Goal: Information Seeking & Learning: Learn about a topic

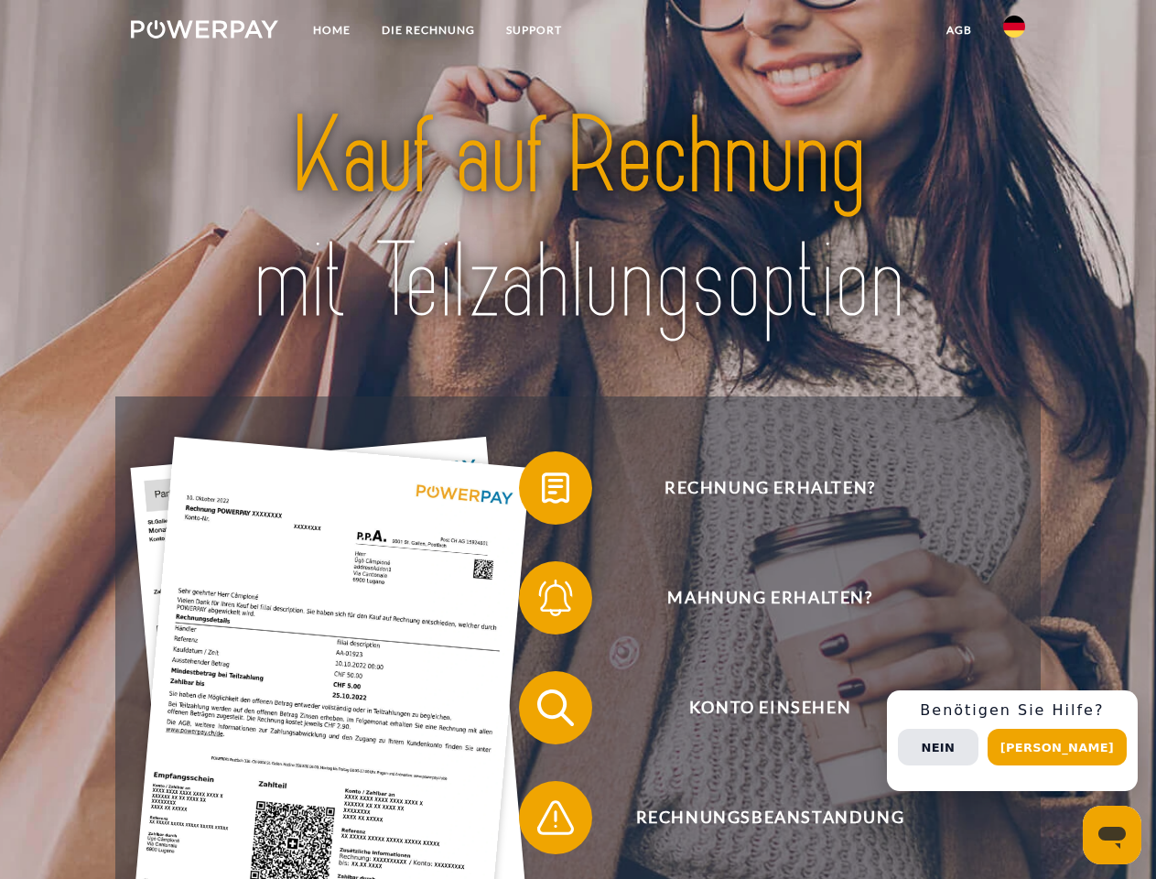
click at [204, 32] on img at bounding box center [204, 29] width 147 height 18
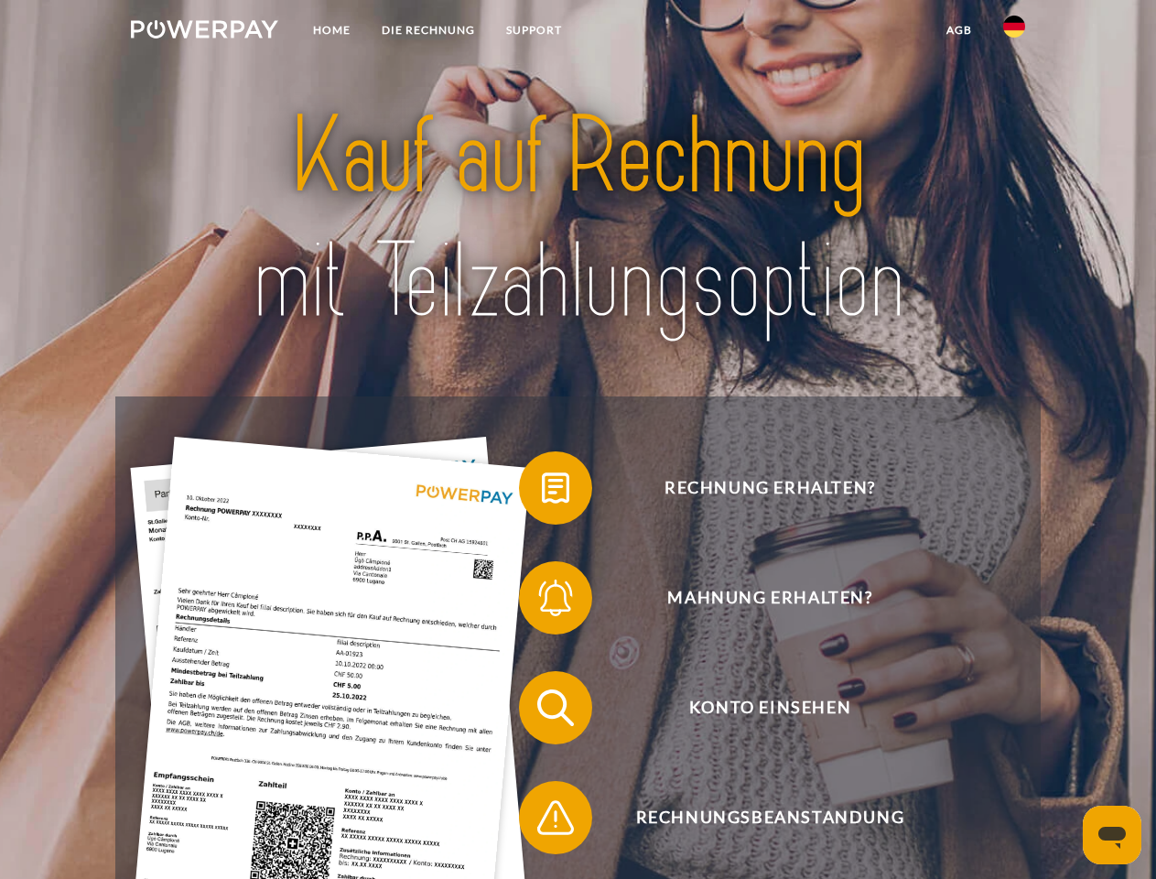
click at [1014, 32] on img at bounding box center [1014, 27] width 22 height 22
click at [959, 30] on link "agb" at bounding box center [959, 30] width 57 height 33
click at [542, 492] on span at bounding box center [529, 488] width 92 height 92
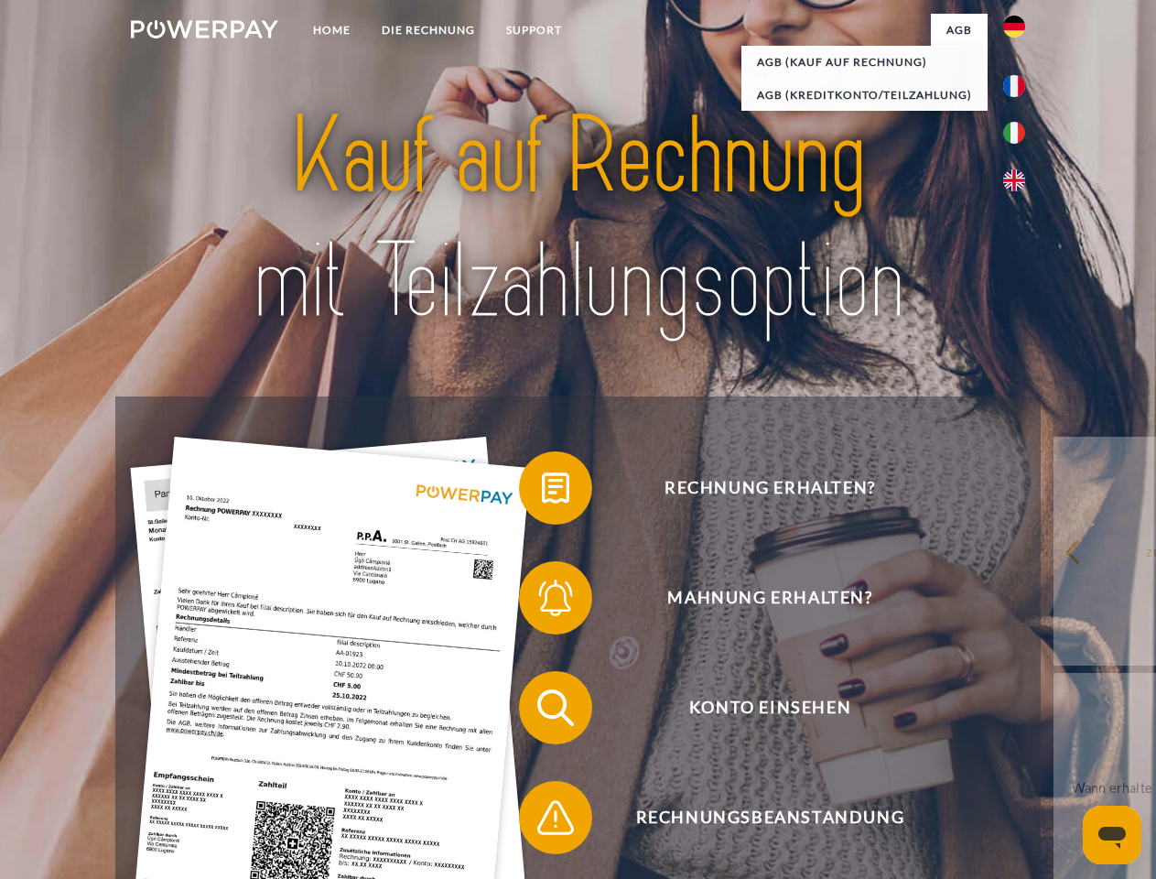
click at [542, 602] on span at bounding box center [529, 598] width 92 height 92
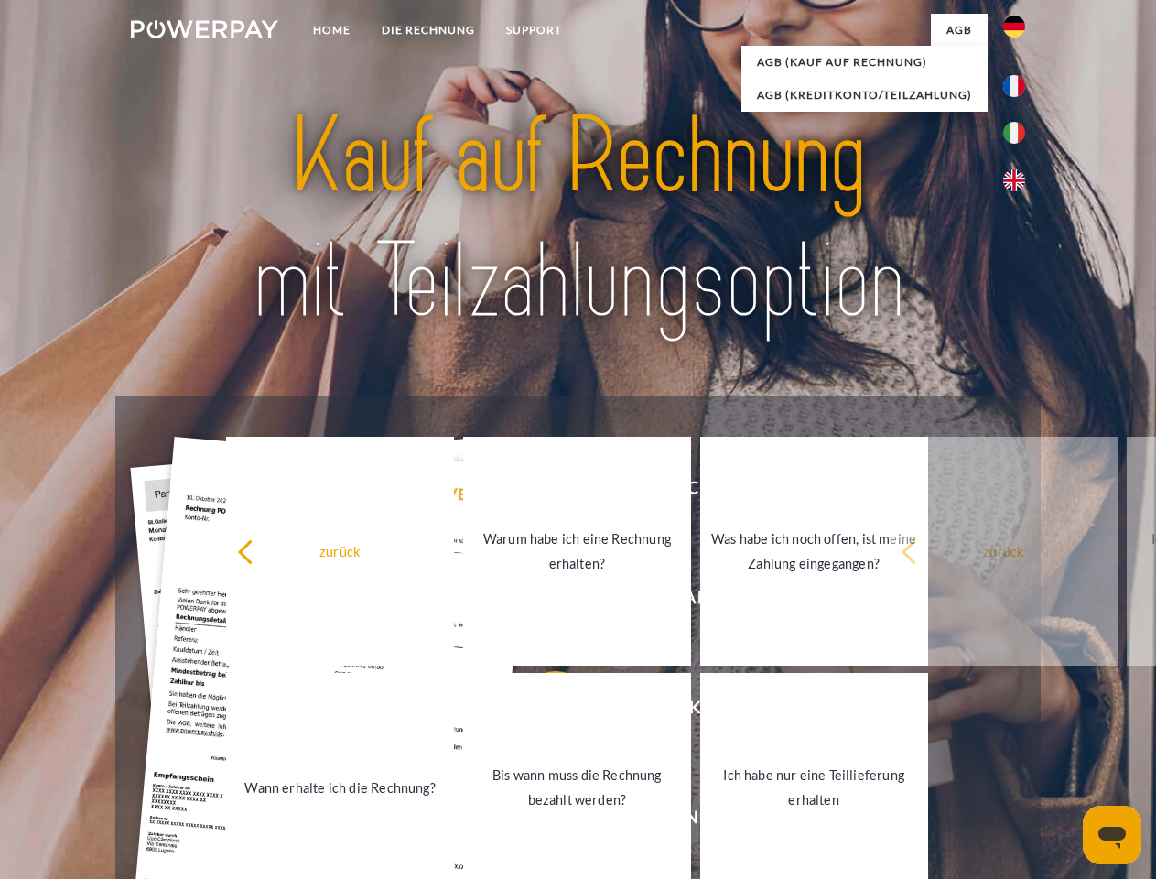
click at [542, 711] on link "Bis wann muss die Rechnung bezahlt werden?" at bounding box center [577, 787] width 228 height 229
click at [542, 821] on span at bounding box center [529, 818] width 92 height 92
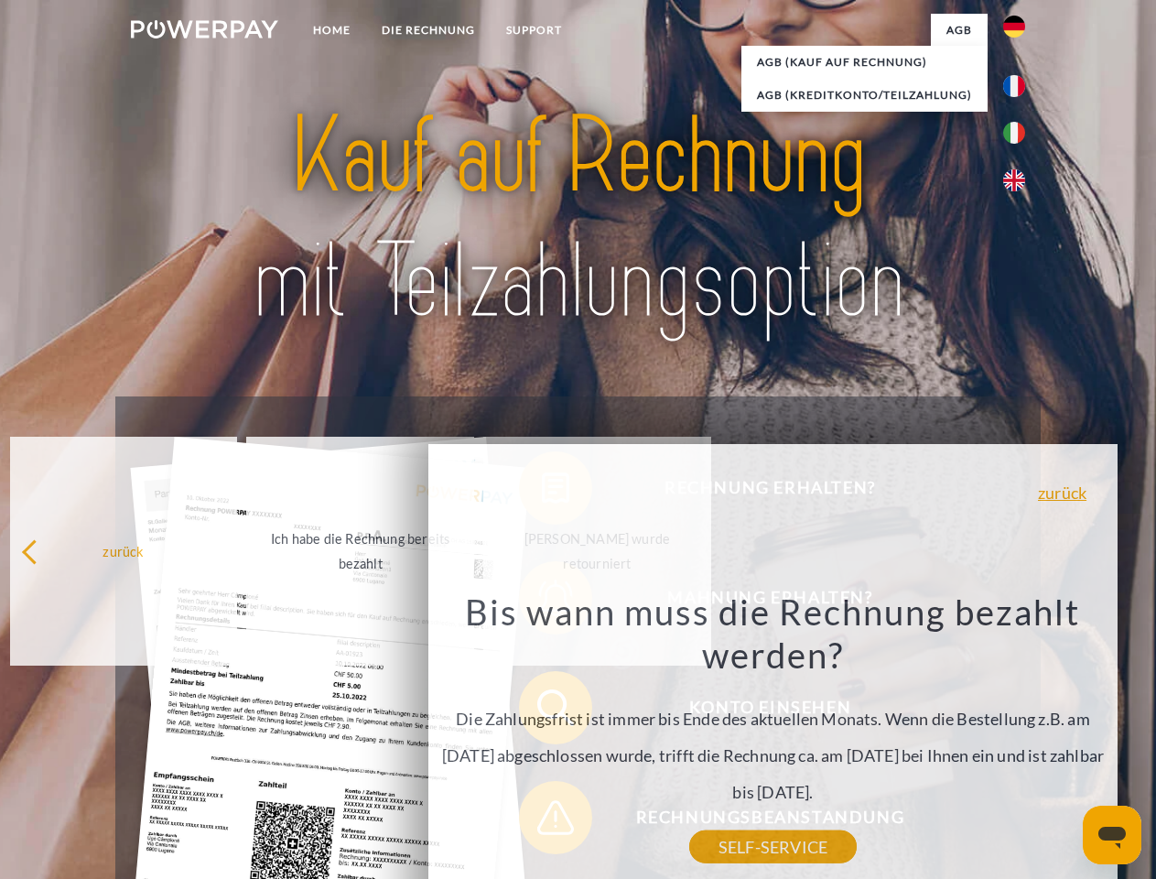
click at [1019, 741] on div "Rechnung erhalten? Mahnung erhalten? Konto einsehen" at bounding box center [577, 762] width 925 height 732
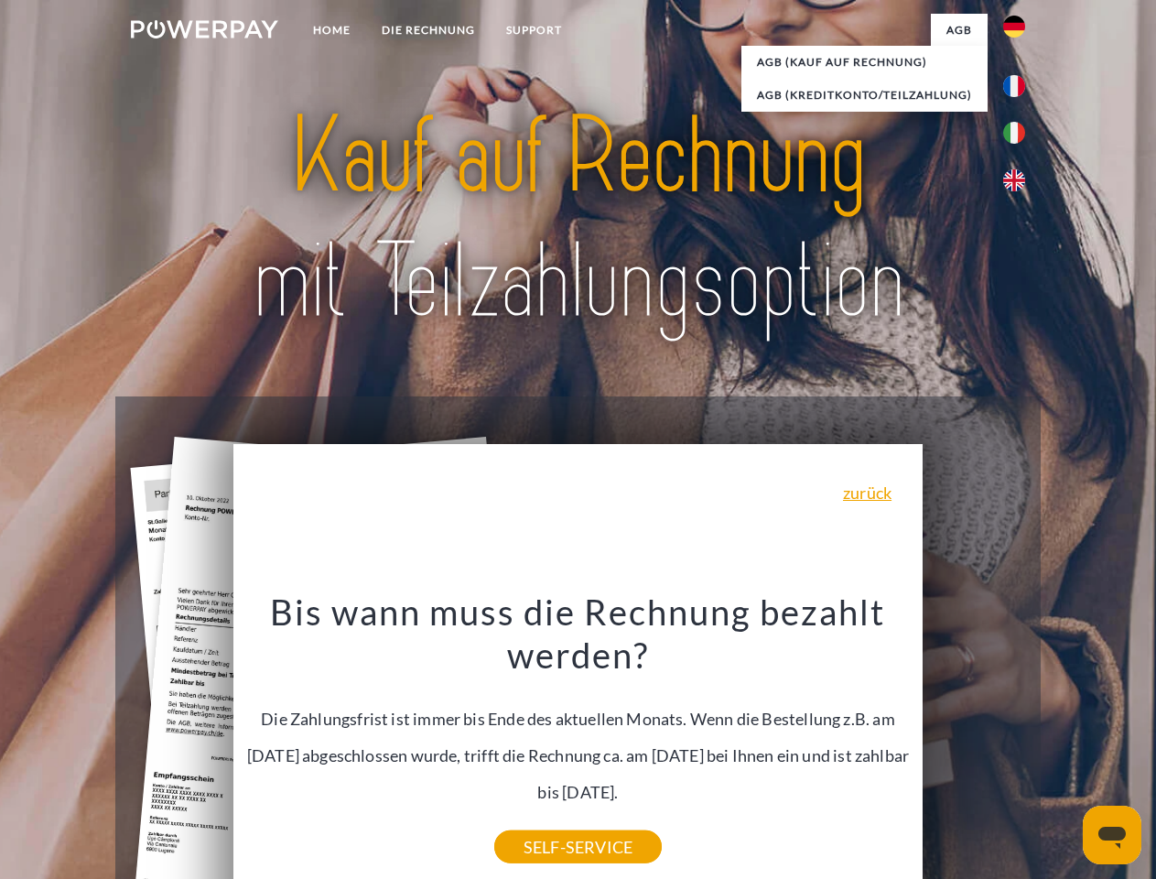
click at [974, 744] on span "Konto einsehen" at bounding box center [770, 707] width 449 height 73
click at [1064, 747] on header "Home DIE RECHNUNG SUPPORT" at bounding box center [578, 632] width 1156 height 1264
